Goal: Information Seeking & Learning: Learn about a topic

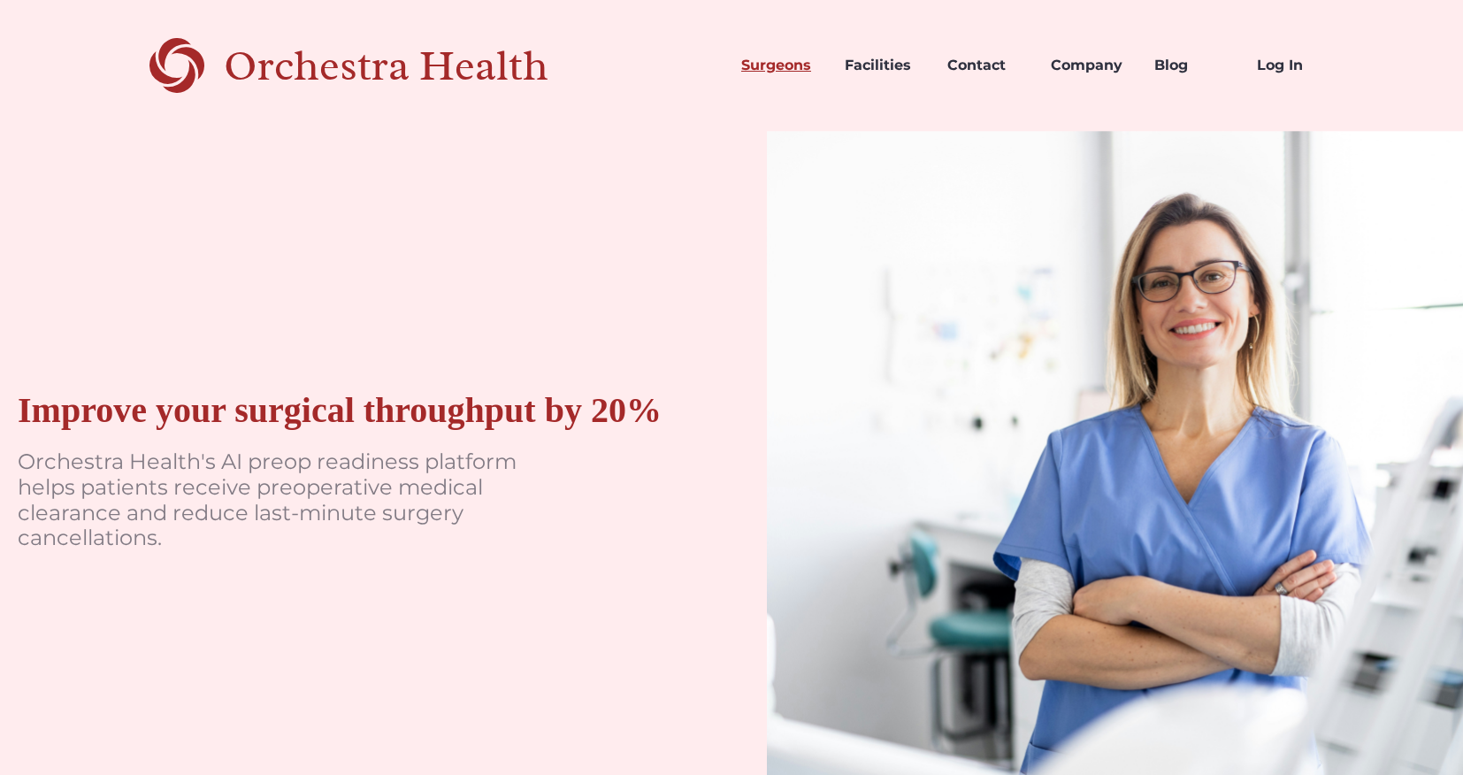
click at [797, 69] on link "Surgeons" at bounding box center [779, 65] width 104 height 60
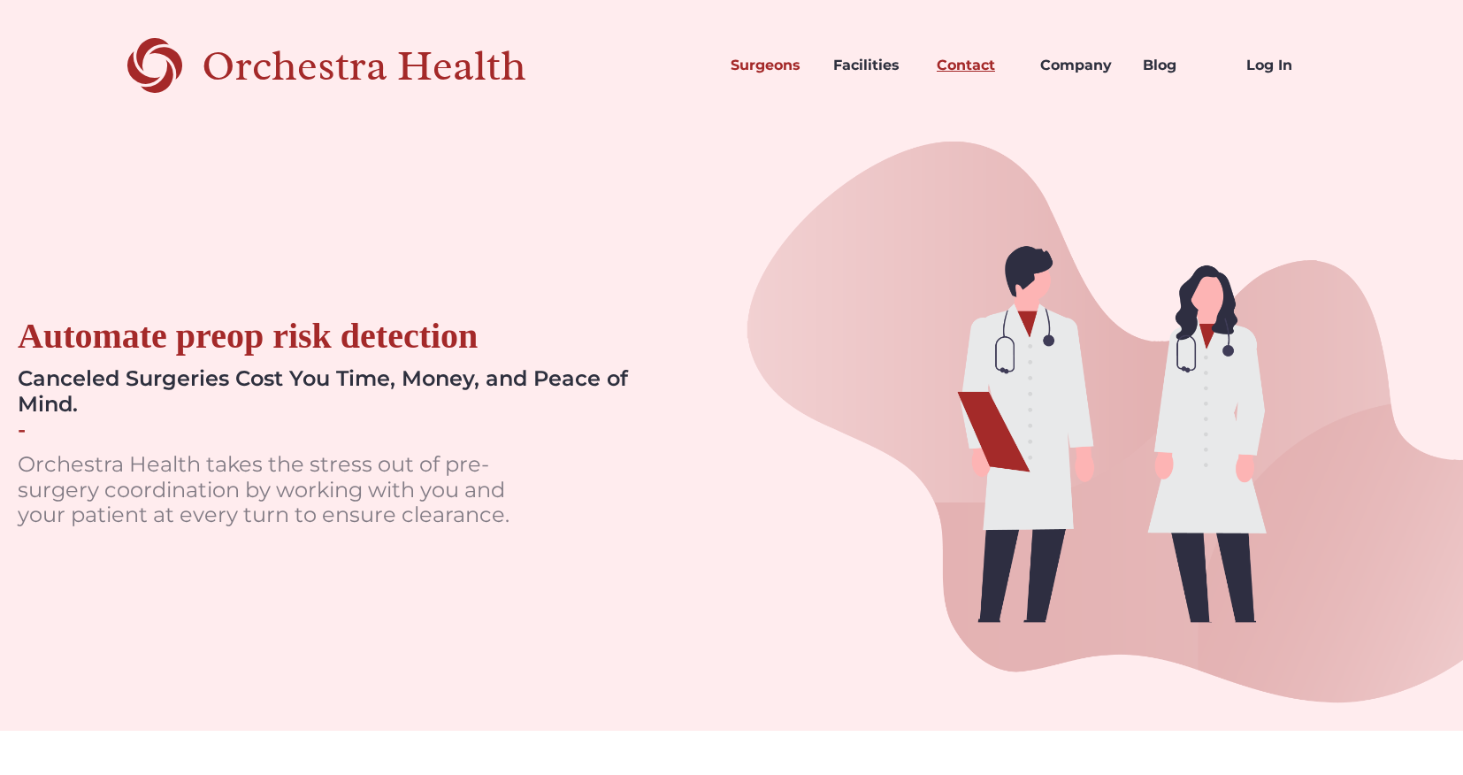
click at [951, 68] on link "Contact" at bounding box center [975, 65] width 104 height 60
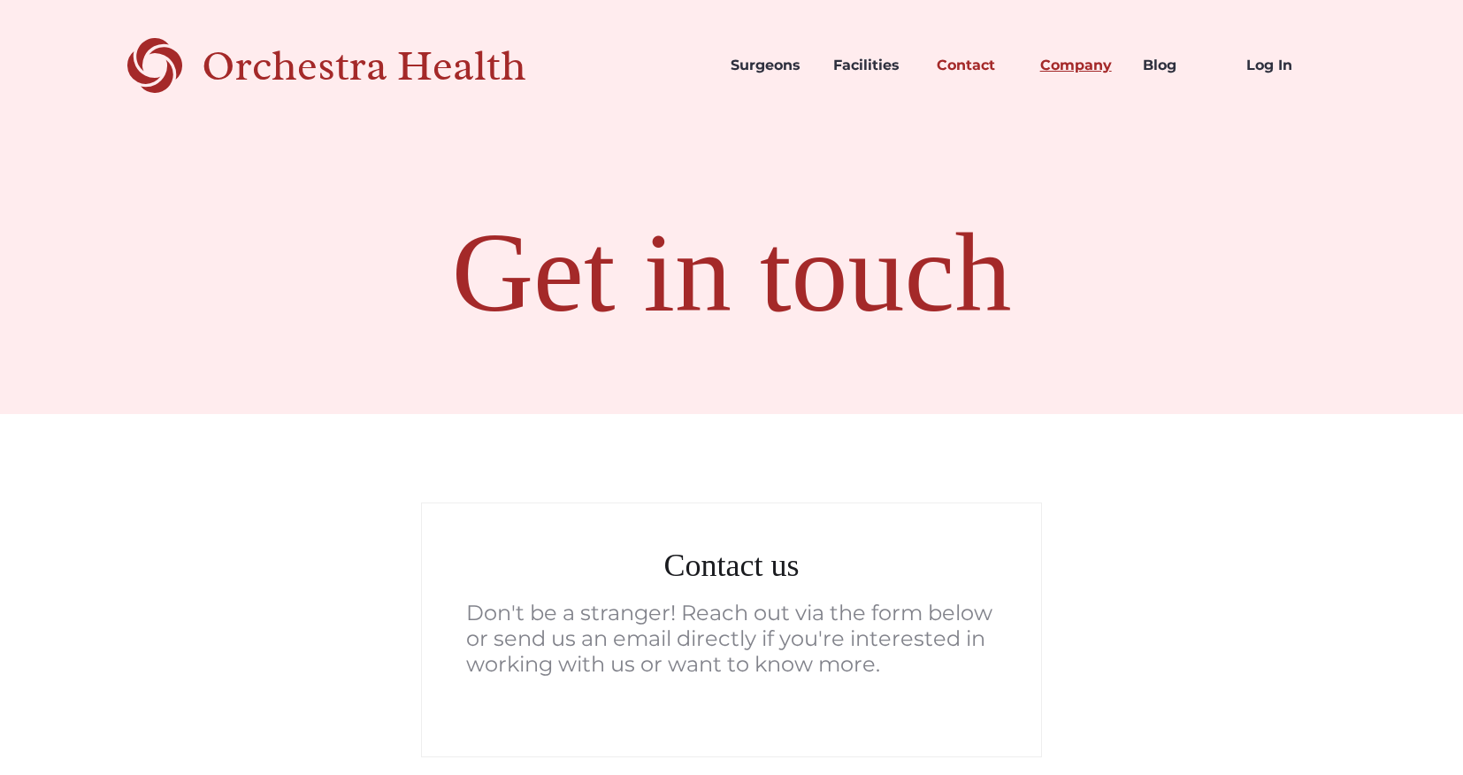
click at [1082, 87] on link "Company" at bounding box center [1078, 65] width 104 height 60
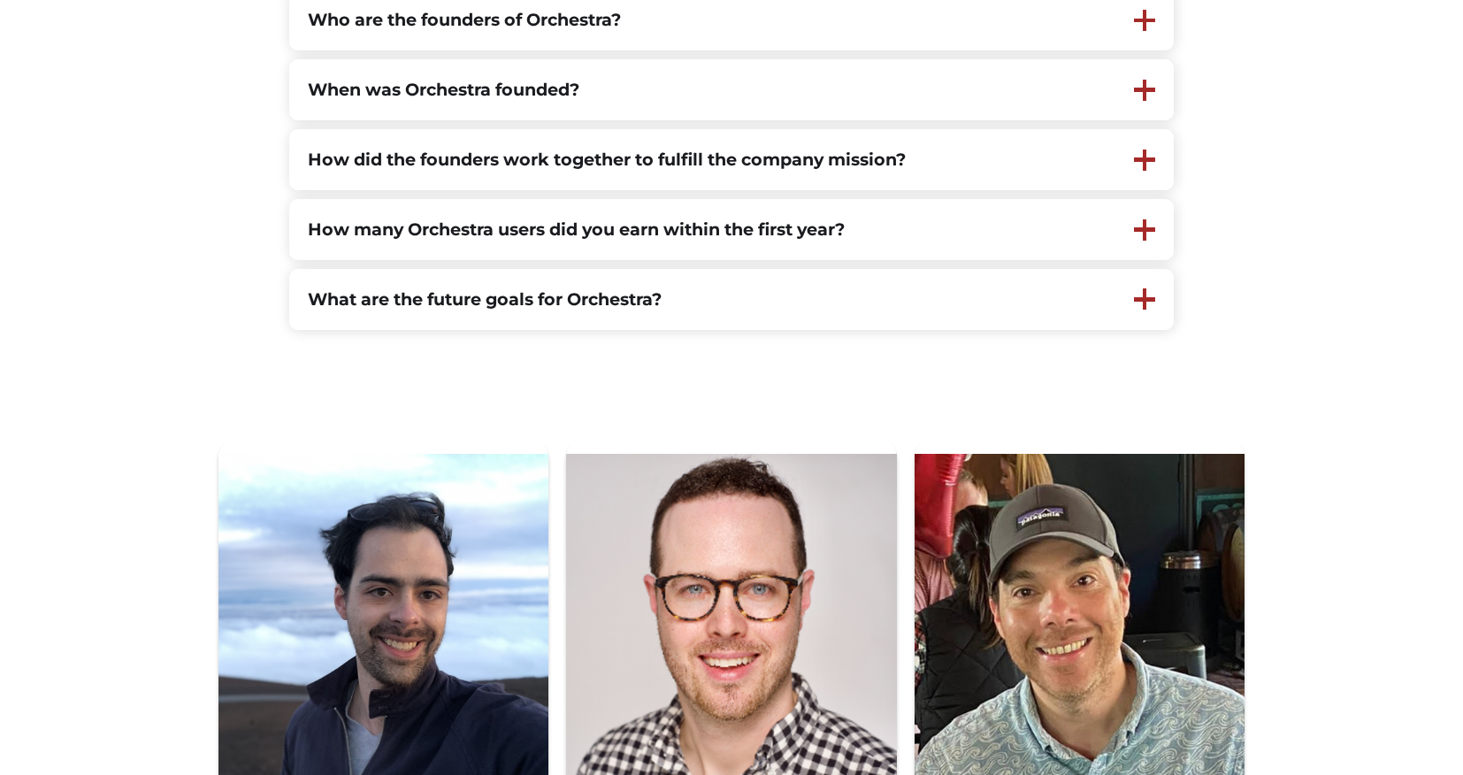
scroll to position [694, 0]
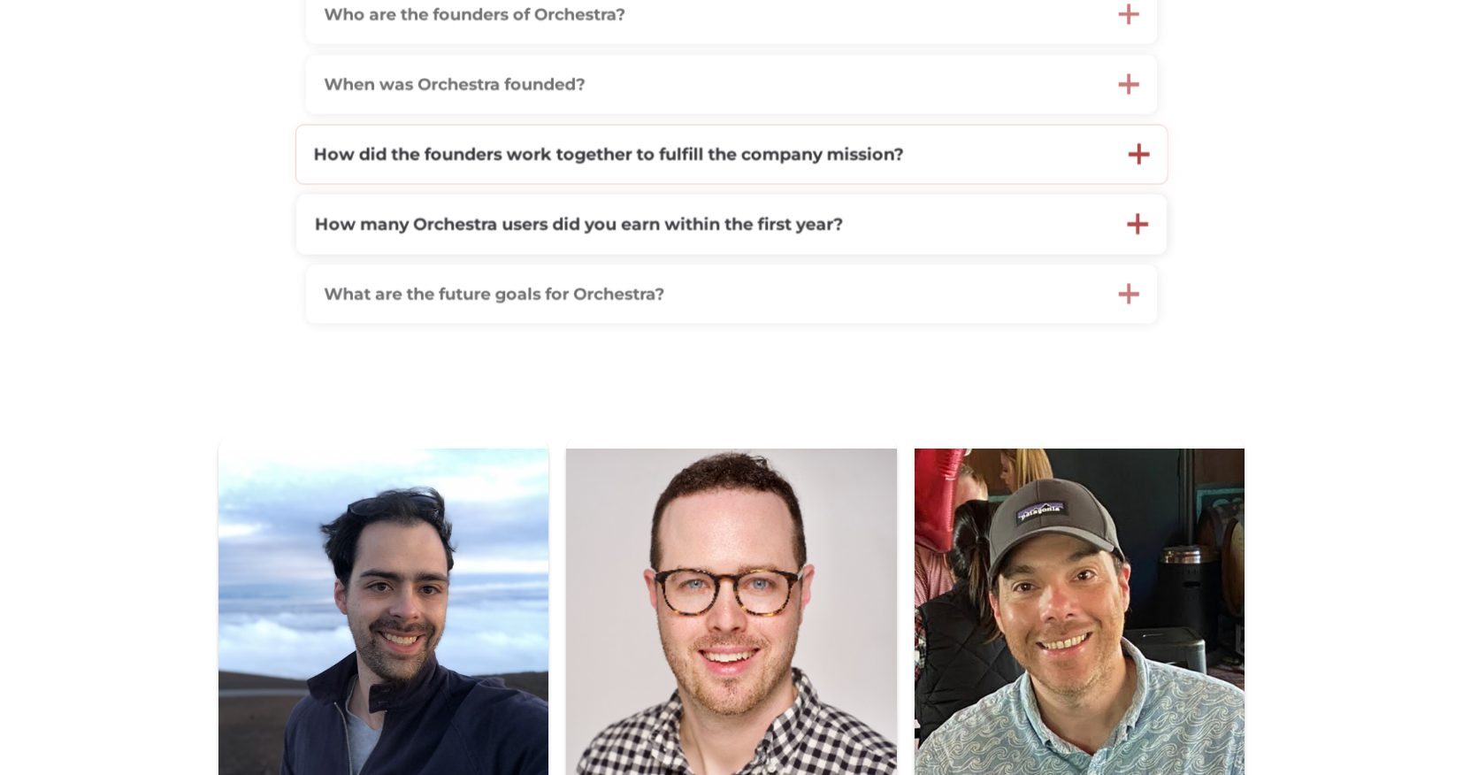
click at [577, 183] on div "How did the founders work together to fulfill the company mission?" at bounding box center [704, 155] width 816 height 58
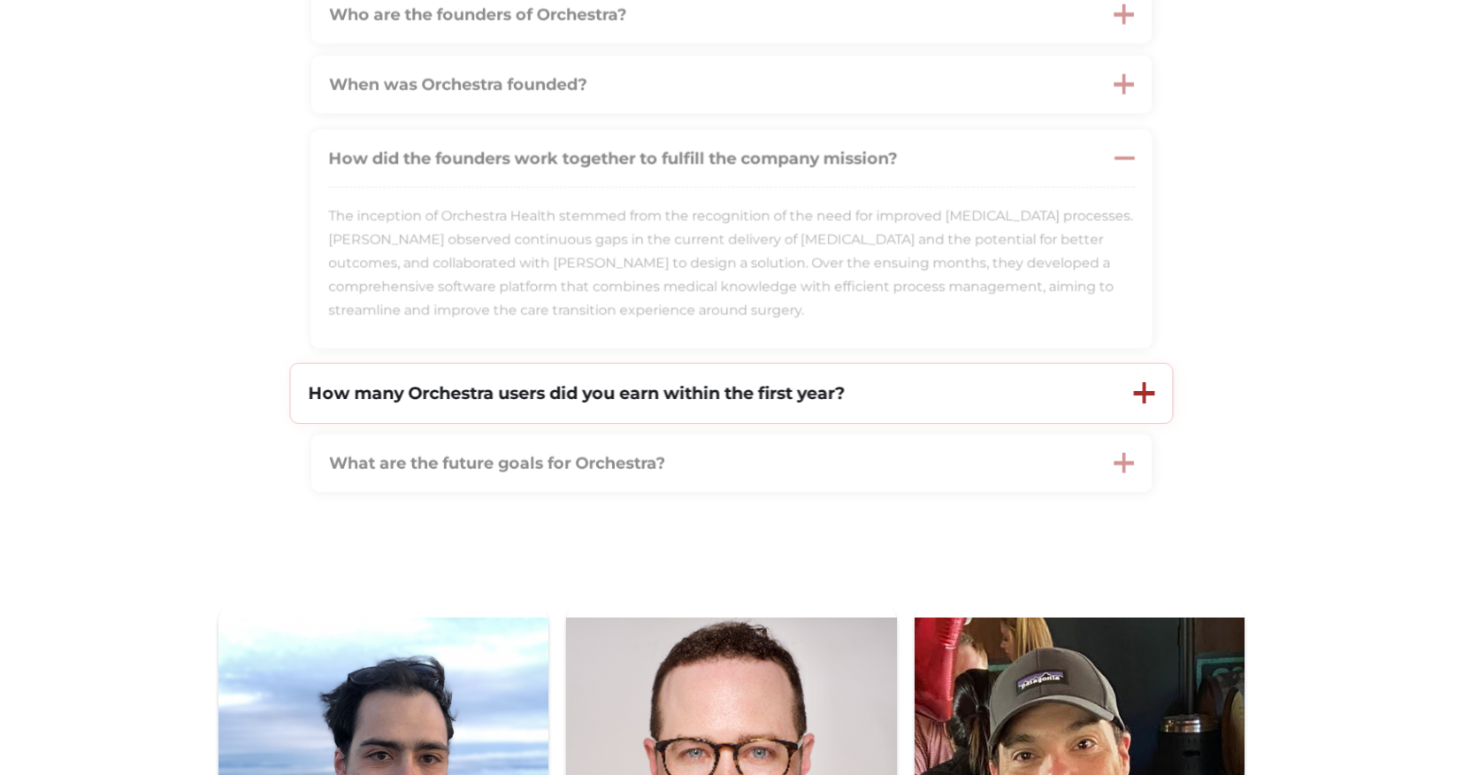
click at [586, 395] on strong "How many Orchestra users did you earn within the first year?" at bounding box center [576, 392] width 536 height 21
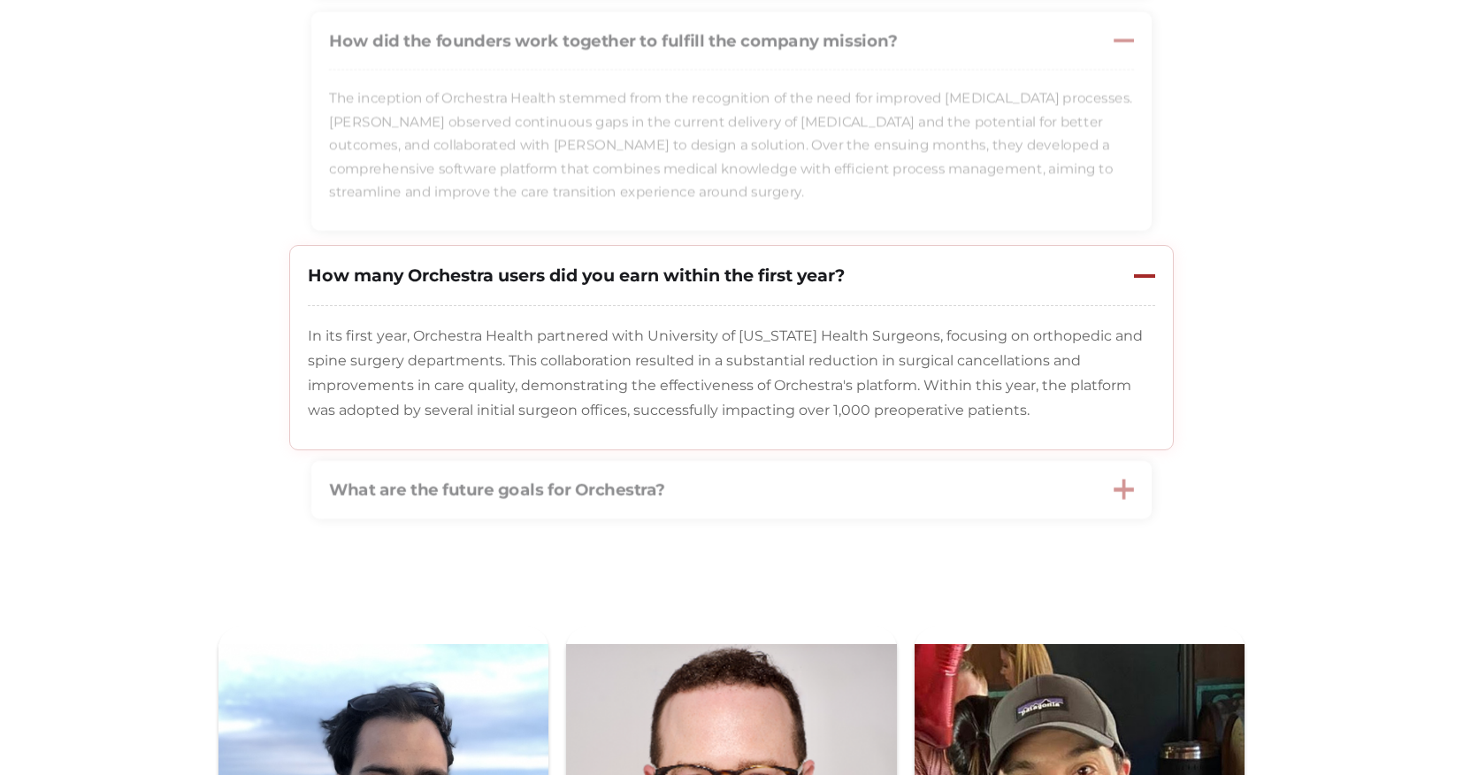
scroll to position [832, 0]
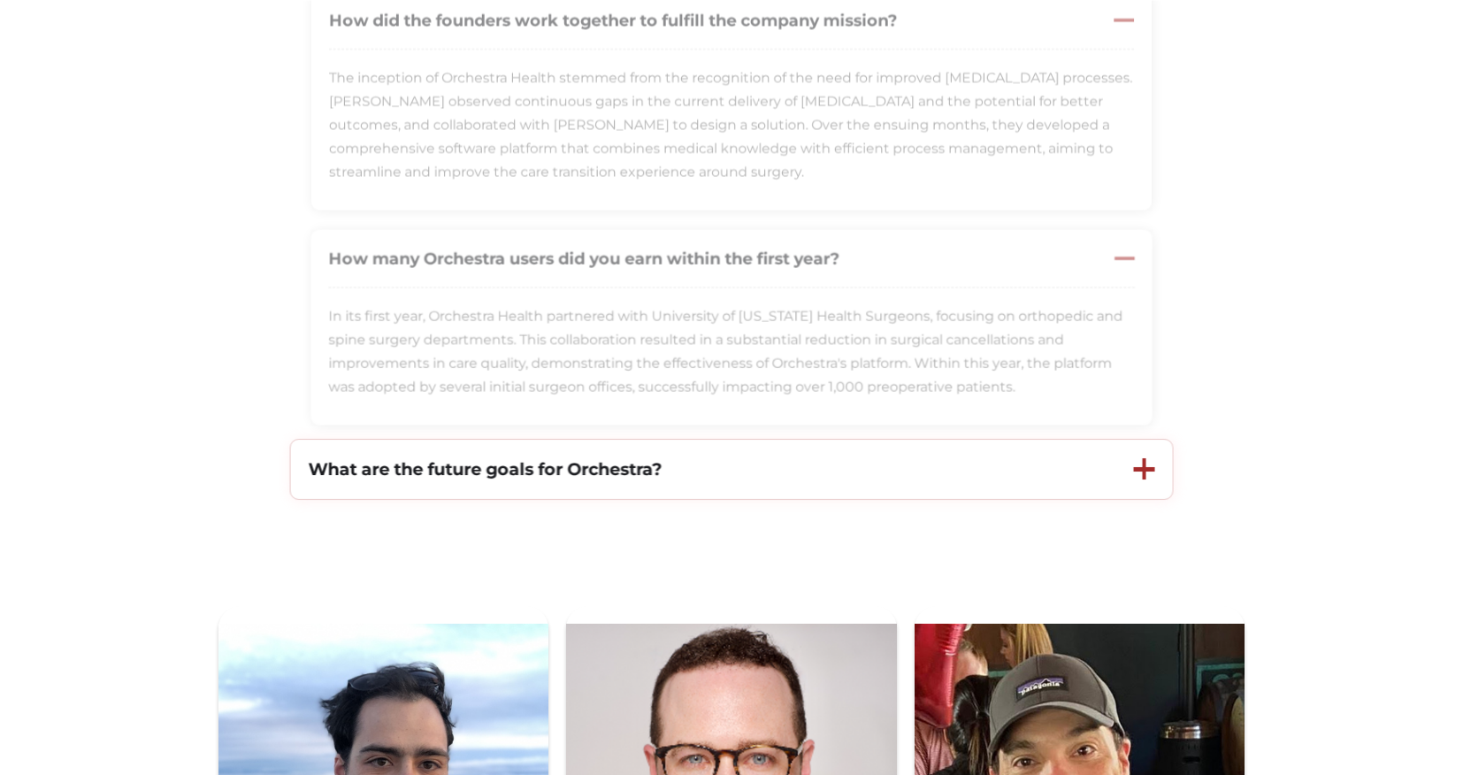
click at [656, 467] on strong "What are the future goals for Orchestra?" at bounding box center [486, 468] width 354 height 21
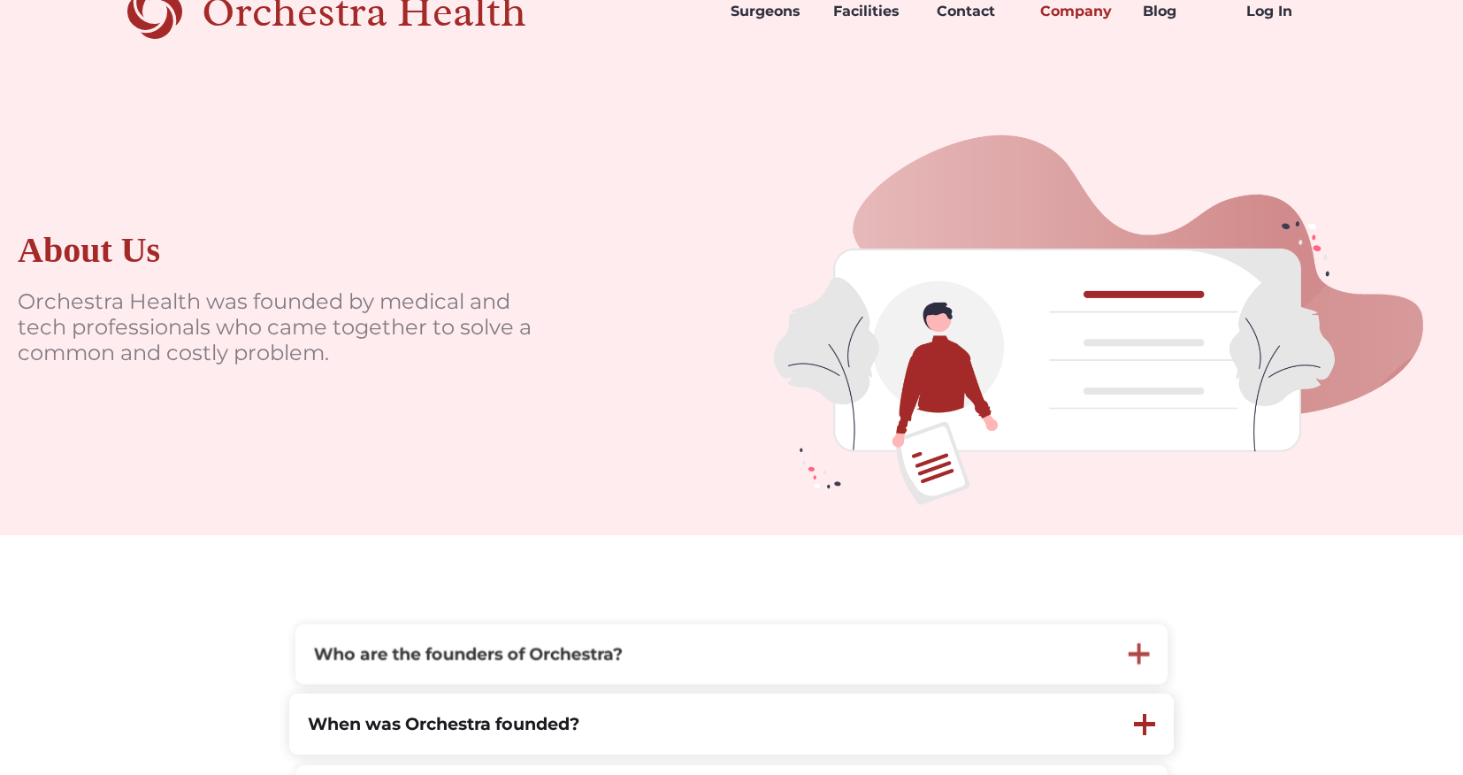
scroll to position [0, 0]
